Goal: Transaction & Acquisition: Obtain resource

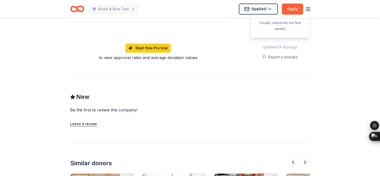
scroll to position [317, 0]
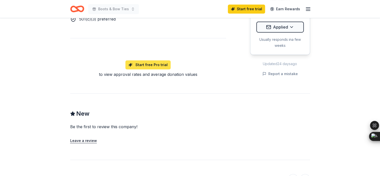
click at [160, 62] on link "Start free Pro trial" at bounding box center [148, 64] width 45 height 9
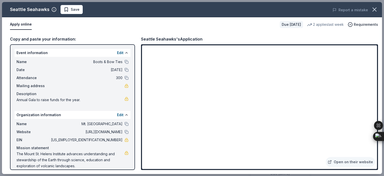
scroll to position [67, 0]
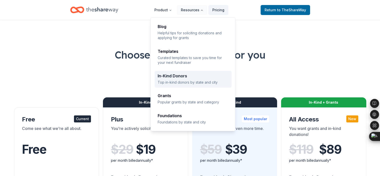
click at [182, 79] on div "In-Kind Donors Top in-kind donors by state and city" at bounding box center [193, 79] width 71 height 11
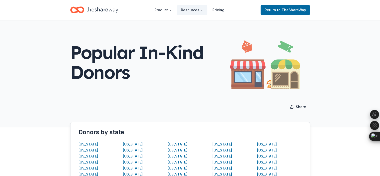
click at [228, 41] on div "Popular In-Kind Donors" at bounding box center [190, 62] width 240 height 53
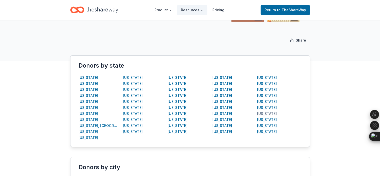
click at [272, 114] on div "Washington" at bounding box center [267, 114] width 20 height 6
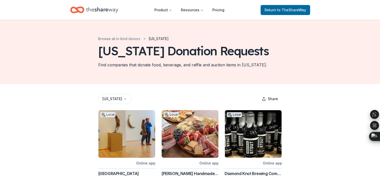
scroll to position [33, 0]
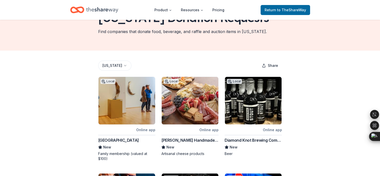
click at [270, 129] on div "Online app" at bounding box center [272, 130] width 19 height 6
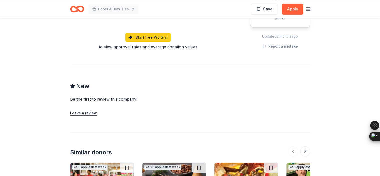
scroll to position [433, 0]
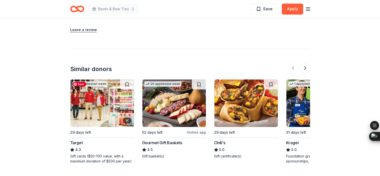
click at [107, 104] on img at bounding box center [103, 103] width 64 height 48
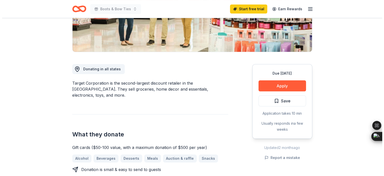
scroll to position [117, 0]
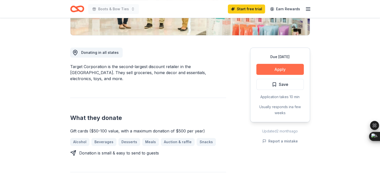
click at [279, 69] on button "Apply" at bounding box center [281, 69] width 48 height 11
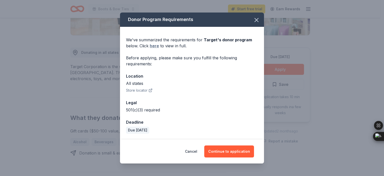
click at [153, 47] on link "here" at bounding box center [154, 46] width 9 height 6
click at [142, 90] on button "Store locator" at bounding box center [139, 90] width 27 height 6
click at [230, 152] on button "Continue to application" at bounding box center [229, 151] width 50 height 12
